Goal: Task Accomplishment & Management: Manage account settings

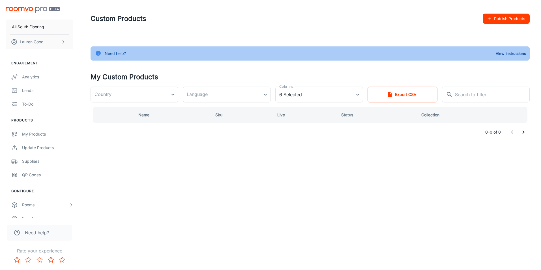
type input "[GEOGRAPHIC_DATA]"
type input "en-us"
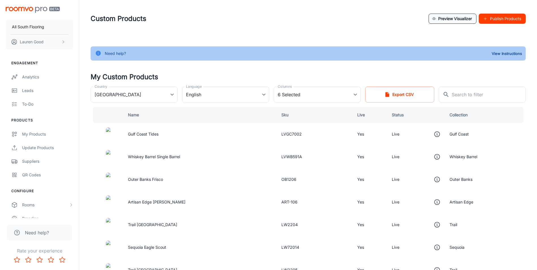
click at [440, 17] on button "Preview Visualizer" at bounding box center [453, 19] width 48 height 10
click at [221, 5] on header "Custom Products Preview Visualizer Publish Products" at bounding box center [308, 18] width 449 height 37
click at [56, 43] on button "[PERSON_NAME]" at bounding box center [40, 42] width 68 height 15
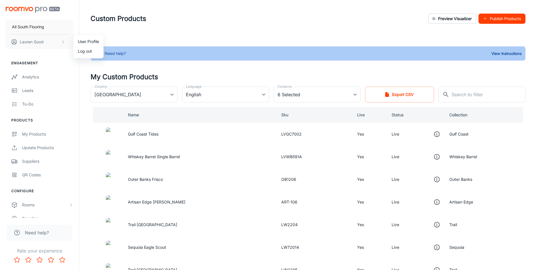
click at [89, 40] on li "User Profile" at bounding box center [88, 42] width 30 height 10
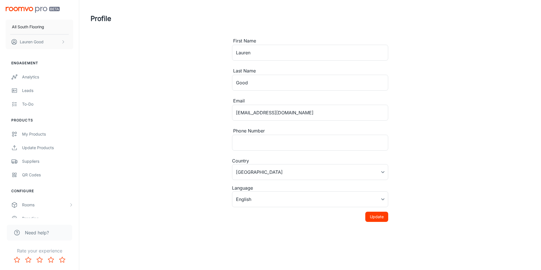
click at [131, 70] on div "Profile First Name [PERSON_NAME] ​ Last Name Good ​ Email [PERSON_NAME][EMAIL_A…" at bounding box center [310, 120] width 453 height 240
